Goal: Answer question/provide support: Answer question/provide support

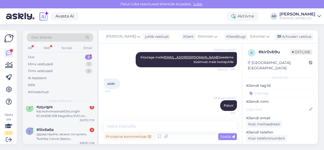
scroll to position [8, 0]
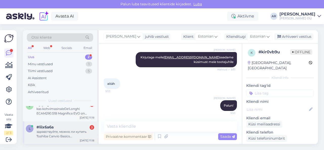
click at [75, 133] on div "здравствуйте, можно ли купить Toshiba Canvio Basics HDTB520EK3AA 2TB HDD не тол…" at bounding box center [65, 133] width 58 height 9
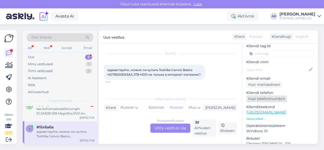
scroll to position [63, 0]
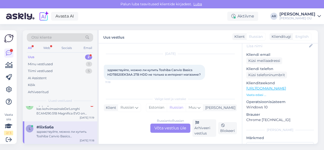
click at [266, 86] on link "[URL][DOMAIN_NAME]" at bounding box center [266, 88] width 40 height 5
click at [174, 125] on div "Russian to Russian Võta vestlus üle" at bounding box center [170, 127] width 40 height 9
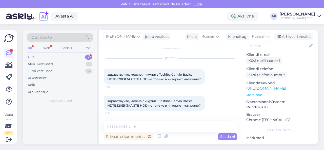
scroll to position [0, 0]
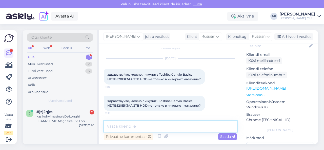
click at [174, 125] on textarea at bounding box center [170, 126] width 133 height 11
type textarea "Здравствуйте, товар под заказ [PERSON_NAME]"
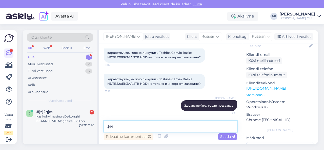
type textarea "ф"
type textarea "В физическом магазине"
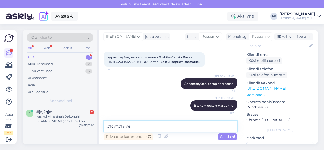
type textarea "отсутстыует"
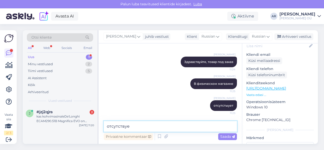
type textarea "отсутствует"
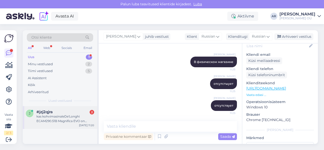
click at [79, 125] on div "j #jzj2qjra 2 kas kohvimasinaleDe'Longhi ECAM290.51B Magnifica EVO on [PERSON_N…" at bounding box center [60, 117] width 74 height 23
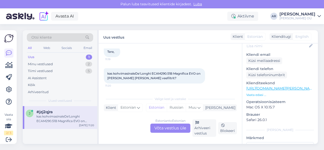
click at [158, 128] on div "Estonian to Estonian Võta vestlus üle" at bounding box center [170, 127] width 40 height 9
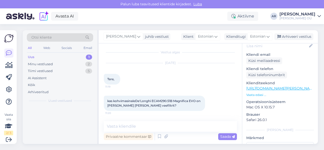
scroll to position [2, 0]
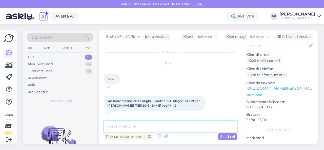
click at [158, 128] on textarea at bounding box center [170, 126] width 133 height 11
type textarea "Tere! Eraldi ei [PERSON_NAME]"
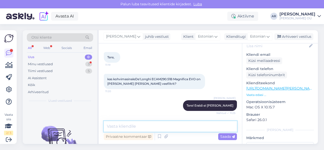
scroll to position [45, 0]
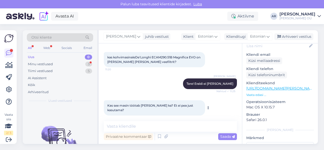
click at [162, 106] on span "Kas see masin töötab [PERSON_NAME] ka? Et ei pea just kasutama?" at bounding box center [150, 107] width 87 height 8
click at [172, 69] on div "kas kohvimasinaleDe'Longhi ECAM290.51B Magnifica EVO on [PERSON_NAME] [PERSON_N…" at bounding box center [170, 59] width 133 height 26
drag, startPoint x: 163, startPoint y: 62, endPoint x: 157, endPoint y: 61, distance: 6.4
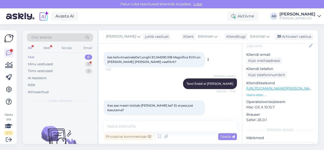
click at [157, 61] on div "kas kohvimasinaleDe'Longhi ECAM290.51B Magnifica EVO on [PERSON_NAME] [PERSON_N…" at bounding box center [154, 59] width 101 height 15
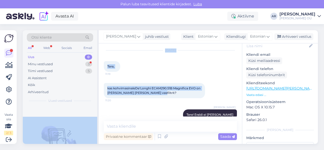
scroll to position [0, 0]
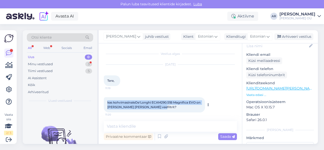
drag, startPoint x: 157, startPoint y: 61, endPoint x: 105, endPoint y: 102, distance: 66.2
click at [105, 102] on div "kas kohvimasinaleDe'Longhi ECAM290.51B Magnifica EVO on [PERSON_NAME] [PERSON_N…" at bounding box center [154, 104] width 101 height 15
copy span "kas kohvimasinaleDe'Longhi ECAM290.51B Magnifica EVO on [PERSON_NAME] [PERSON_N…"
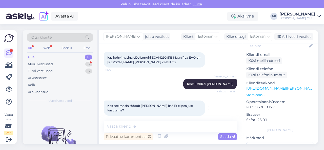
click at [149, 103] on span "Kas see masin töötab [PERSON_NAME] ka? Et ei pea just kasutama?" at bounding box center [150, 107] width 87 height 8
copy div "Kas see masin töötab [PERSON_NAME] ka? Et ei pea just kasutama? 11:26"
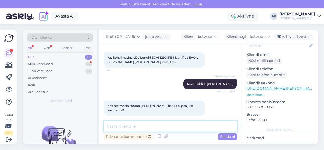
click at [120, 124] on textarea at bounding box center [170, 126] width 133 height 11
paste textarea "Filtri kasutamine on soovituslik, sest see pehmendab vett (vähem katlakivi) ja …"
type textarea "Filtri kasutamine on soovituslik, sest see pehmendab vett (vähem katlakivi) ja …"
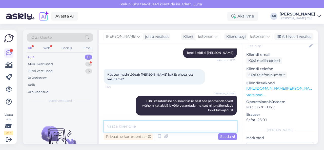
scroll to position [98, 0]
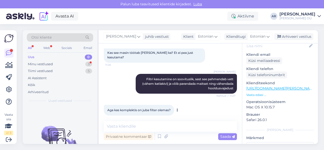
click at [159, 108] on span "Aga kas komplektis on juba filter olemas?" at bounding box center [138, 110] width 63 height 4
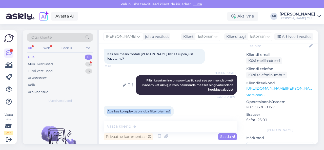
scroll to position [97, 0]
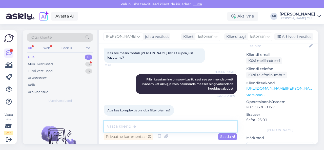
click at [161, 126] on textarea at bounding box center [170, 126] width 133 height 11
paste textarea "ECAM290.51B Magnifica EVO komplektis veefilter ei ole kindlalt kaasas"
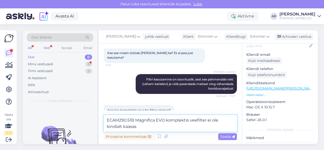
type textarea "ECAM290.51B Magnifica EVO komplektis veefilter ei ole kindlalt kaasas."
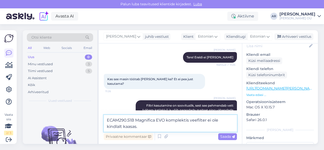
scroll to position [76, 0]
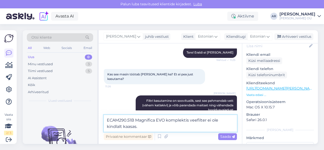
click at [170, 129] on textarea "ECAM290.51B Magnifica EVO komplektis veefilter ei ole kindlalt kaasas." at bounding box center [170, 123] width 133 height 17
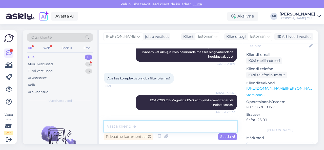
scroll to position [146, 0]
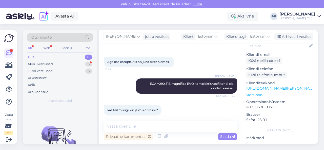
click at [264, 86] on link "[URL][DOMAIN_NAME][PERSON_NAME]" at bounding box center [281, 88] width 70 height 5
click at [149, 108] on span "kas teil müügil on ja mis on hind?" at bounding box center [132, 110] width 51 height 4
copy div "kas teil müügil on ja mis on hind? 11:31"
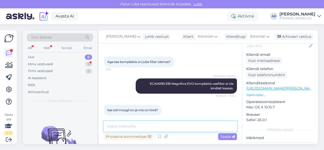
click at [126, 127] on textarea at bounding box center [170, 126] width 133 height 11
paste textarea "[URL][DOMAIN_NAME][DOMAIN_NAME]"
type textarea "[URL][DOMAIN_NAME][DOMAIN_NAME]"
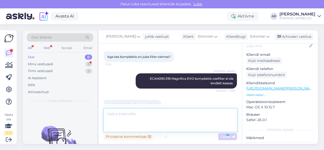
scroll to position [177, 0]
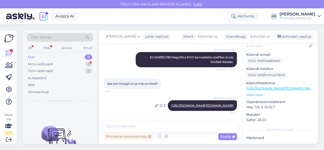
click at [209, 100] on div "[PERSON_NAME] [URL][DOMAIN_NAME][DOMAIN_NAME] 11:32" at bounding box center [202, 105] width 69 height 11
click at [155, 104] on icon at bounding box center [156, 105] width 3 height 3
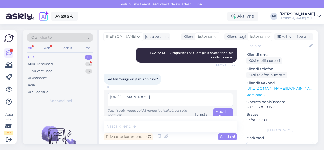
scroll to position [4, 0]
type textarea "[URL][DOMAIN_NAME]"
click at [217, 109] on span "Muuda" at bounding box center [221, 114] width 12 height 10
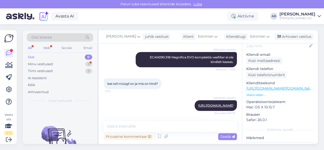
scroll to position [172, 0]
click at [211, 103] on div "[PERSON_NAME] [URL][DOMAIN_NAME] (Muudetud) 11:32" at bounding box center [216, 105] width 42 height 11
click at [211, 103] on link "[URL][DOMAIN_NAME]" at bounding box center [215, 105] width 35 height 4
click at [67, 61] on div "Minu vestlused 3" at bounding box center [60, 63] width 66 height 7
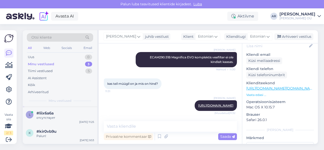
scroll to position [21, 0]
click at [66, 116] on div "отсутствует" at bounding box center [65, 117] width 58 height 5
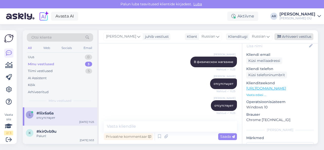
click at [284, 36] on div "Arhiveeri vestlus" at bounding box center [293, 36] width 39 height 7
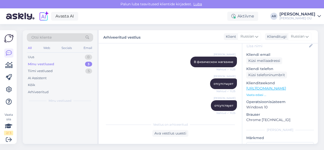
scroll to position [0, 0]
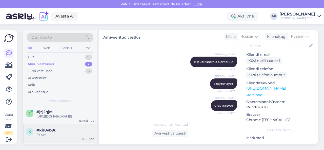
click at [64, 132] on div "#kir0vb9u" at bounding box center [65, 130] width 58 height 5
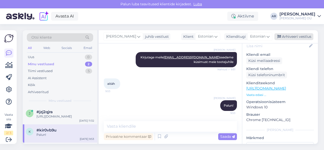
click at [283, 38] on div "Arhiveeri vestlus" at bounding box center [293, 36] width 39 height 7
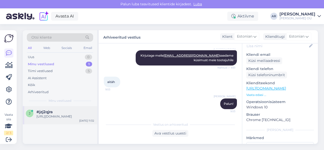
click at [54, 118] on div "[URL][DOMAIN_NAME]" at bounding box center [65, 116] width 58 height 5
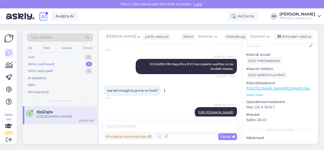
scroll to position [172, 0]
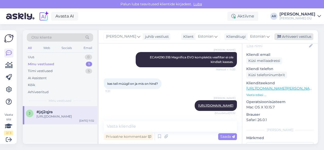
click at [299, 39] on div "Arhiveeri vestlus" at bounding box center [293, 36] width 39 height 7
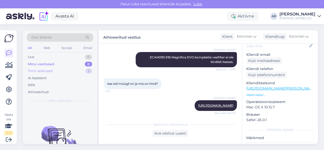
click at [61, 69] on div "Tiimi vestlused 5" at bounding box center [60, 70] width 66 height 7
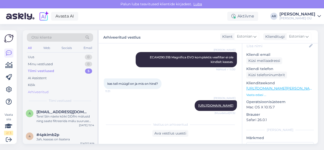
click at [65, 89] on div "Arhiveeritud" at bounding box center [60, 91] width 66 height 7
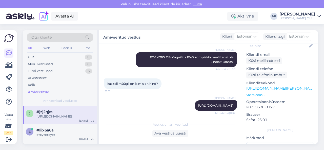
click at [67, 36] on div "Otsi kliente" at bounding box center [60, 37] width 66 height 8
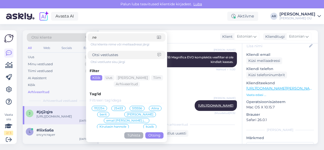
type input "л"
type input "ktl"
click at [192, 39] on div "Arhiveeritud vestlus Klient Estonian Klienditugi Estonian" at bounding box center [208, 36] width 219 height 13
